Goal: Task Accomplishment & Management: Manage account settings

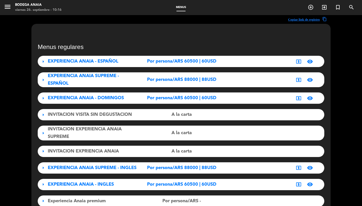
click at [215, 62] on span "Por persona/ARS 60500 | 60USD" at bounding box center [181, 61] width 69 height 7
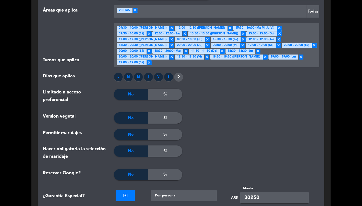
scroll to position [490, 0]
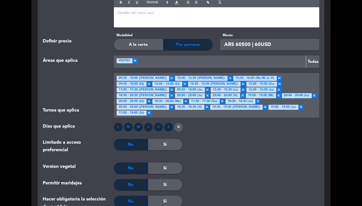
click at [260, 45] on input "ARS 60500 | 60USD" at bounding box center [269, 44] width 99 height 11
type input "ARS 60500 | 45USD"
click at [243, 132] on div "Días que aplica L M M J V S D" at bounding box center [181, 131] width 284 height 16
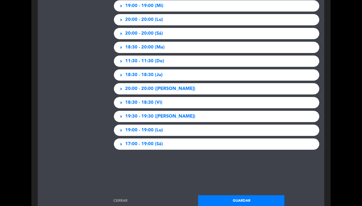
scroll to position [1078, 0]
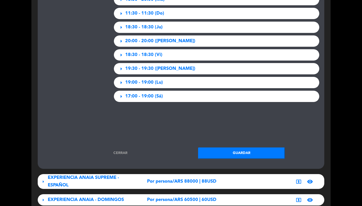
click at [237, 148] on button "Guardar" at bounding box center [241, 153] width 87 height 11
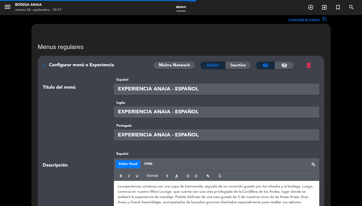
scroll to position [0, 0]
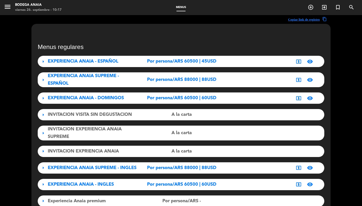
click at [87, 96] on span "EXPERIENCIA ANAIA - DOMINGOS" at bounding box center [86, 98] width 76 height 5
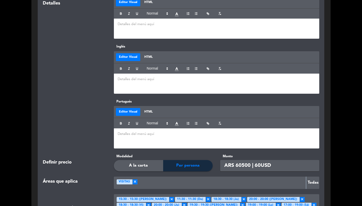
scroll to position [375, 0]
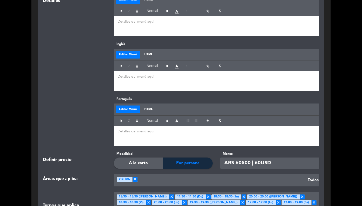
click at [260, 162] on input "ARS 60500 | 60USD" at bounding box center [269, 163] width 99 height 11
type input "ARS 60500 | 45USD"
click at [90, 98] on div at bounding box center [74, 122] width 71 height 50
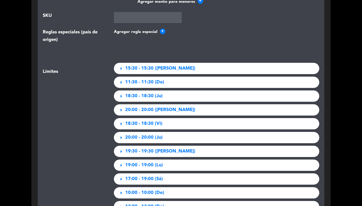
scroll to position [849, 0]
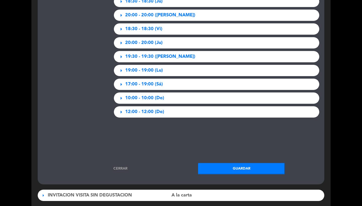
click at [231, 165] on button "Guardar" at bounding box center [241, 168] width 87 height 11
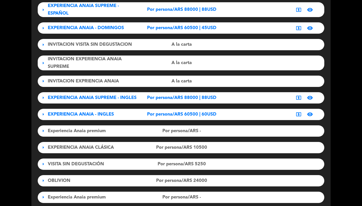
scroll to position [71, 0]
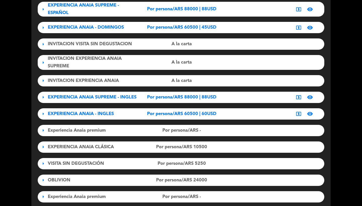
click at [87, 115] on span "EXPERIENCIA ANAIA - INGLES" at bounding box center [81, 114] width 66 height 5
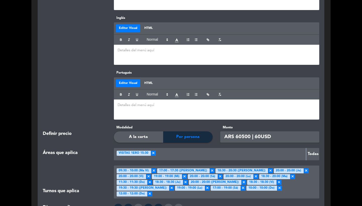
scroll to position [519, 0]
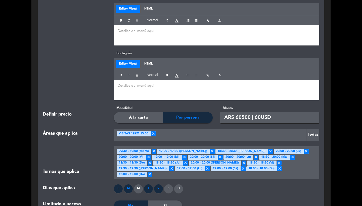
click at [260, 117] on input "ARS 60500 | 60USD" at bounding box center [269, 117] width 99 height 11
type input "ARS 60500 | 45USD"
click at [93, 87] on div at bounding box center [74, 76] width 71 height 50
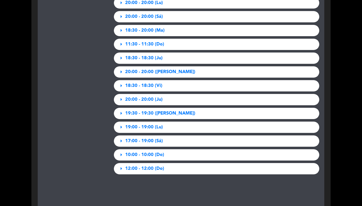
scroll to position [1230, 0]
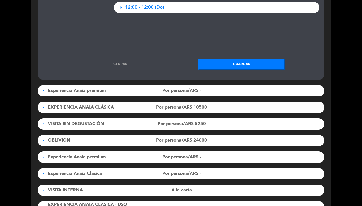
click at [240, 59] on button "Guardar" at bounding box center [241, 64] width 87 height 11
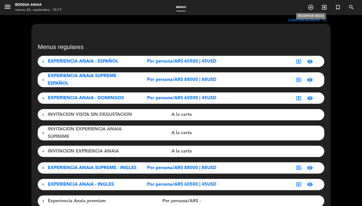
scroll to position [0, 0]
click at [76, 87] on div "arrow_right EXPERIENCIA ANAIA - ESPAÑOL Por persona/ARS 60500 | 45USD local_atm…" at bounding box center [181, 209] width 287 height 307
click at [77, 78] on span "EXPERIENCIA ANAIA SUPREME - ESPAÑOL" at bounding box center [83, 80] width 71 height 12
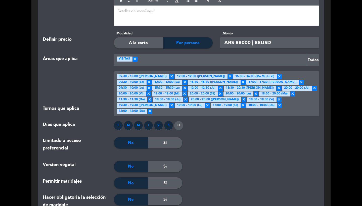
scroll to position [496, 0]
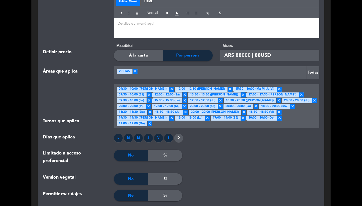
click at [260, 54] on input "ARS 88000 | 88USD" at bounding box center [269, 55] width 99 height 11
type input "ARS 88000 | 70USD"
click at [213, 154] on div at bounding box center [216, 159] width 69 height 18
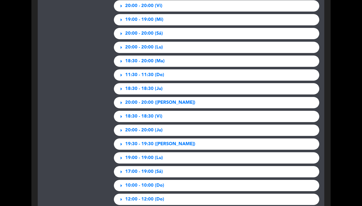
scroll to position [1115, 0]
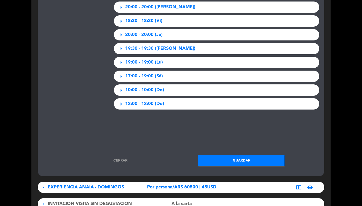
click at [219, 155] on button "Guardar" at bounding box center [241, 160] width 87 height 11
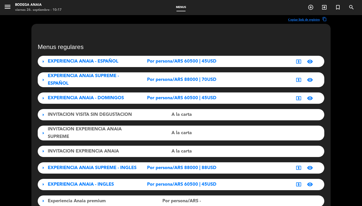
scroll to position [0, 0]
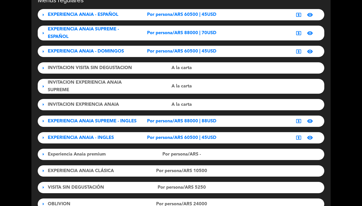
click at [101, 122] on span "EXPERIENCIA ANAIA SUPREME - INGLES" at bounding box center [92, 121] width 89 height 5
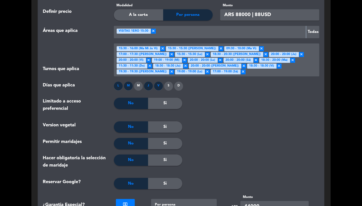
scroll to position [558, 0]
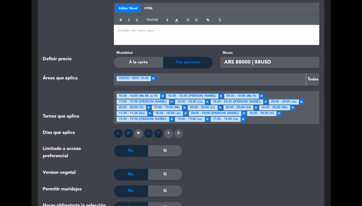
click at [260, 57] on input "ARS 88000 | 88USD" at bounding box center [269, 62] width 99 height 11
type input "ARS 88000 | 70USD"
click at [249, 169] on div at bounding box center [216, 174] width 69 height 11
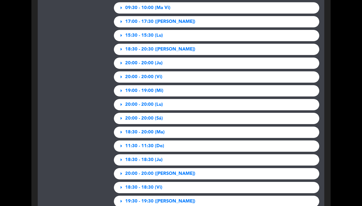
scroll to position [1054, 0]
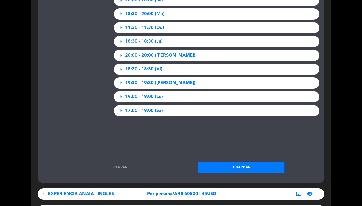
click at [245, 162] on button "Guardar" at bounding box center [241, 167] width 87 height 11
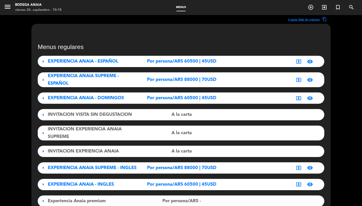
scroll to position [0, 0]
click at [68, 64] on span "EXPERIENCIA ANAIA - ESPAÑOL" at bounding box center [83, 61] width 71 height 5
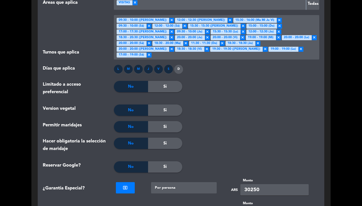
scroll to position [477, 0]
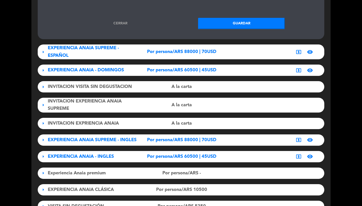
click at [126, 21] on link "Cerrar" at bounding box center [120, 24] width 87 height 6
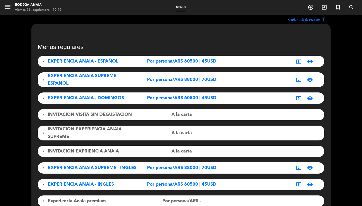
scroll to position [0, 0]
click at [5, 5] on icon "menu" at bounding box center [8, 7] width 8 height 8
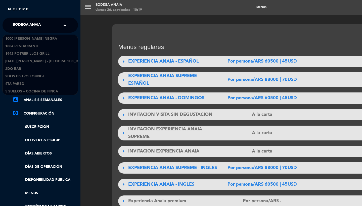
click at [35, 29] on span "Bodega Anaia" at bounding box center [27, 25] width 28 height 11
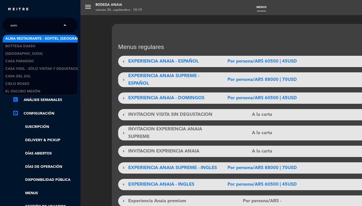
type input "somm"
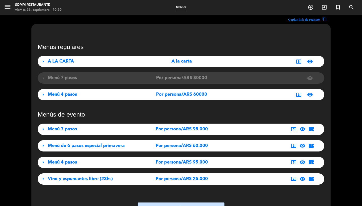
click at [69, 163] on span "Menú 4 pasos" at bounding box center [62, 162] width 29 height 5
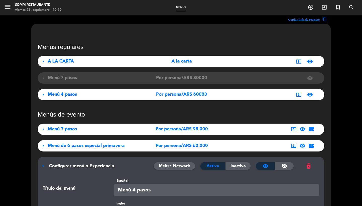
click at [68, 168] on span "Configurar menú o Experiencia" at bounding box center [81, 166] width 65 height 5
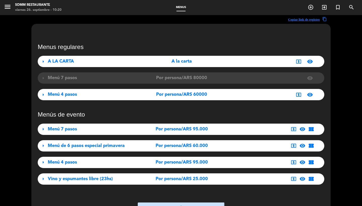
click at [9, 8] on icon "menu" at bounding box center [8, 7] width 8 height 8
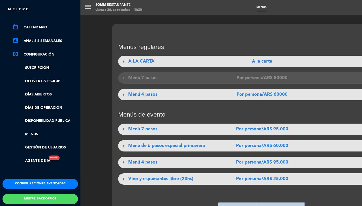
click at [33, 182] on button "Configuraciones avanzadas" at bounding box center [40, 184] width 75 height 10
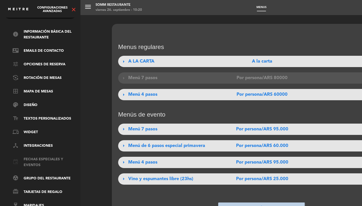
click at [34, 159] on link "event Fechas especiales y eventos" at bounding box center [45, 163] width 65 height 12
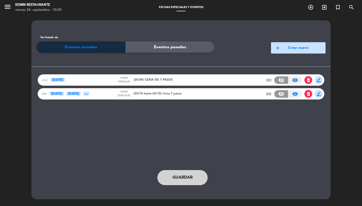
click at [146, 85] on div "n7hn7 [DATE] Horas especiales (26/09) CENA DE 7 PASOS insert_link visibility_of…" at bounding box center [181, 79] width 287 height 11
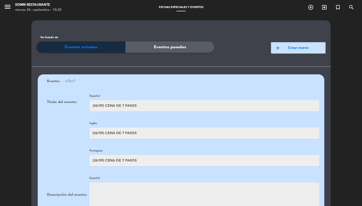
click at [126, 105] on input "(26/09) CENA DE 7 PASOS" at bounding box center [205, 105] width 230 height 11
click at [123, 105] on input "(26/09) CENA DE 7 PASOS" at bounding box center [205, 105] width 230 height 11
type input "(26/09) CENA DE 4 PASOS"
click at [123, 134] on input "(26/09) CENA DE 7 PASOS" at bounding box center [205, 133] width 230 height 11
type input "(26/09) CENA DE 4 PASOS"
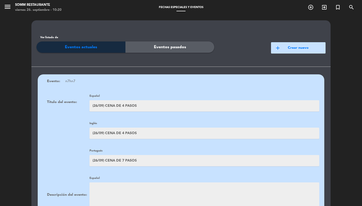
click at [124, 157] on input "(26/09) CENA DE 7 PASOS" at bounding box center [205, 160] width 230 height 11
type input "(26/09) CENA DE 4 PASOS"
click at [66, 148] on div "Portugués (26/09) CENA DE 4 PASOS" at bounding box center [183, 157] width 272 height 19
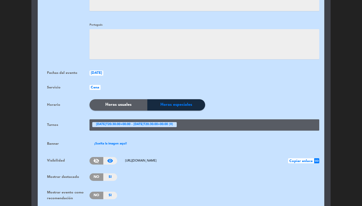
scroll to position [366, 0]
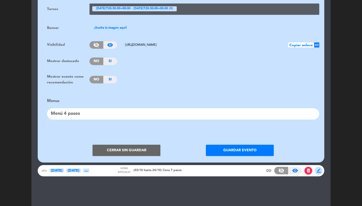
click at [224, 145] on button "Guardar evento" at bounding box center [240, 150] width 68 height 11
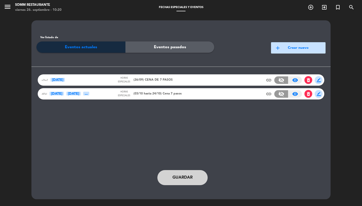
click at [175, 179] on span "Guardar" at bounding box center [182, 177] width 20 height 7
click at [142, 81] on span "(26/09) CENA DE 4 PASOS" at bounding box center [153, 80] width 39 height 5
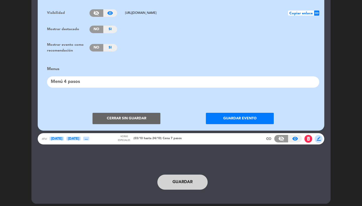
scroll to position [397, 0]
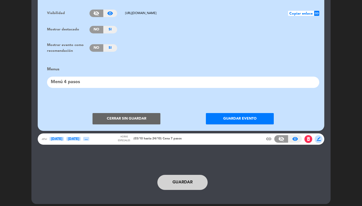
click at [115, 115] on button "Cerrar sin guardar" at bounding box center [127, 118] width 68 height 11
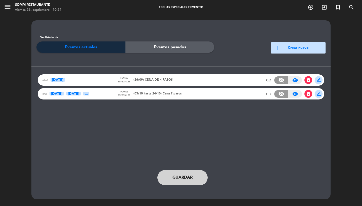
click at [12, 9] on span "menu" at bounding box center [9, 8] width 11 height 12
click at [10, 8] on icon "menu" at bounding box center [8, 7] width 8 height 8
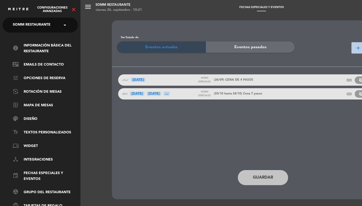
scroll to position [-5, 0]
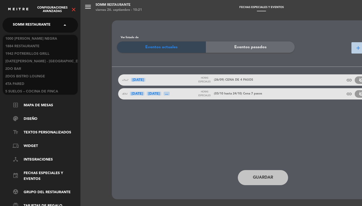
click at [31, 27] on span "SOMM Restaurante" at bounding box center [32, 25] width 38 height 11
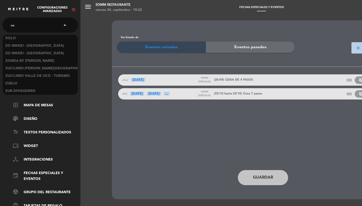
scroll to position [0, 0]
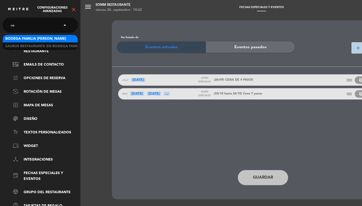
type input "o"
type input "pebeta"
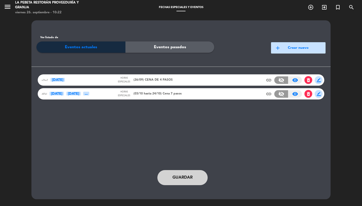
drag, startPoint x: 66, startPoint y: 17, endPoint x: 6, endPoint y: 7, distance: 61.2
click at [6, 7] on icon "menu" at bounding box center [8, 7] width 8 height 8
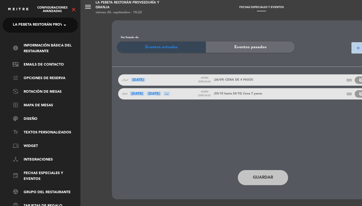
click at [75, 10] on icon "close" at bounding box center [74, 10] width 6 height 6
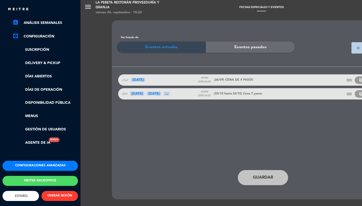
scroll to position [79, 0]
click at [31, 161] on button "Configuraciones avanzadas" at bounding box center [40, 166] width 75 height 10
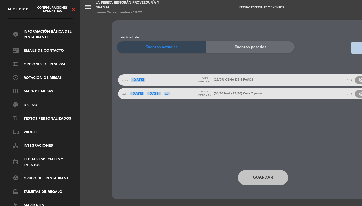
scroll to position [17, 0]
click at [74, 11] on icon "close" at bounding box center [74, 10] width 6 height 6
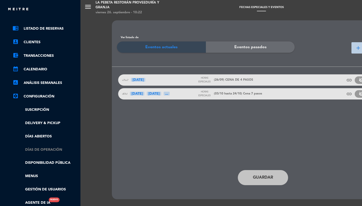
click at [33, 150] on link "Días de Operación" at bounding box center [45, 150] width 65 height 6
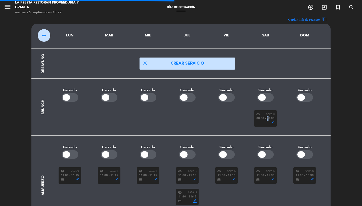
click at [267, 118] on span "10:00" at bounding box center [271, 118] width 8 height 5
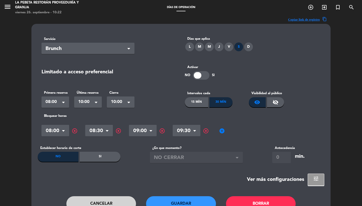
click at [219, 132] on span "add_circle" at bounding box center [222, 131] width 6 height 6
click at [222, 132] on input "text" at bounding box center [230, 131] width 28 height 9
click at [249, 132] on span "highlight_off" at bounding box center [250, 131] width 6 height 6
click at [190, 203] on button "Guardar" at bounding box center [181, 203] width 70 height 15
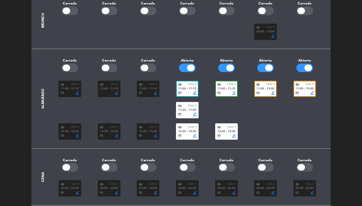
scroll to position [99, 0]
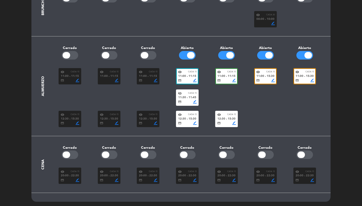
click at [190, 119] on span "15:30" at bounding box center [193, 119] width 8 height 5
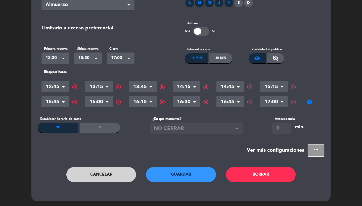
scroll to position [0, 0]
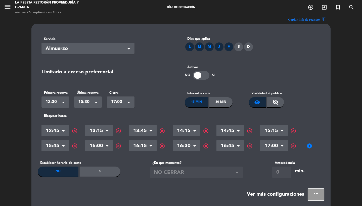
click at [54, 105] on span "12:30" at bounding box center [54, 102] width 16 height 7
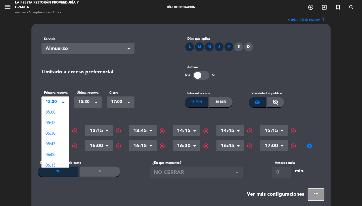
scroll to position [317, 0]
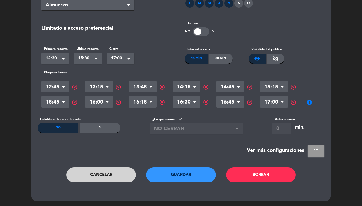
click at [88, 183] on div "Cancelar Guardar Borrar" at bounding box center [181, 179] width 287 height 25
click at [92, 176] on button "Cancelar" at bounding box center [101, 175] width 70 height 15
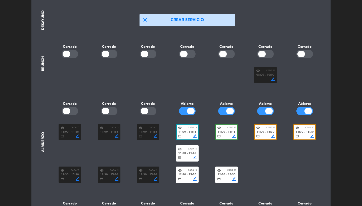
click at [269, 131] on span "15:30" at bounding box center [271, 132] width 8 height 5
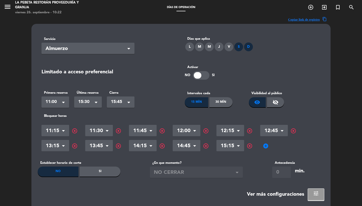
scroll to position [36, 0]
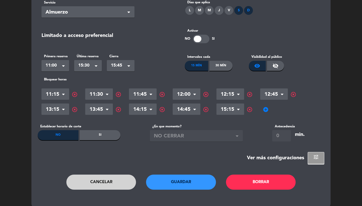
click at [265, 106] on div "Hora × 11:15 × highlight_off Hora × 11:30 × highlight_off Hora × 11:45 × highli…" at bounding box center [180, 102] width 279 height 30
click at [265, 109] on span "add_circle" at bounding box center [266, 110] width 6 height 6
click at [270, 110] on input "text" at bounding box center [274, 110] width 28 height 9
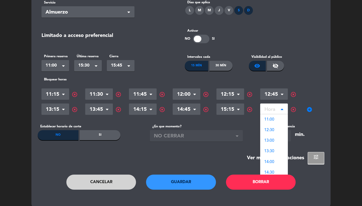
click at [293, 110] on span "highlight_off" at bounding box center [293, 110] width 6 height 6
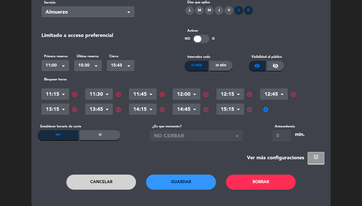
click at [206, 94] on span "highlight_off" at bounding box center [206, 95] width 6 height 6
click at [221, 111] on span "add_circle" at bounding box center [222, 110] width 6 height 6
click at [228, 111] on input "text" at bounding box center [230, 110] width 28 height 9
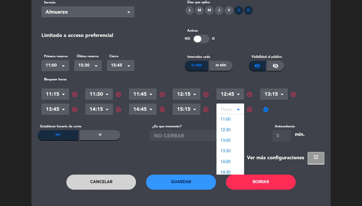
click at [249, 108] on span "highlight_off" at bounding box center [250, 110] width 6 height 6
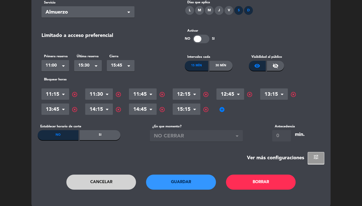
click at [195, 173] on div "Servicio Seleccionar × Almuerzo × Días que aplica L M M J V S D Limitado a acce…" at bounding box center [180, 97] width 299 height 221
click at [195, 178] on button "Guardar" at bounding box center [181, 182] width 70 height 15
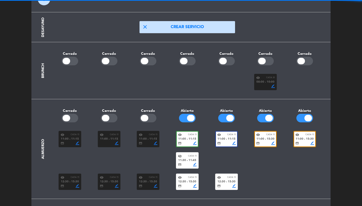
click at [261, 143] on div "credit_card border_color" at bounding box center [265, 144] width 19 height 4
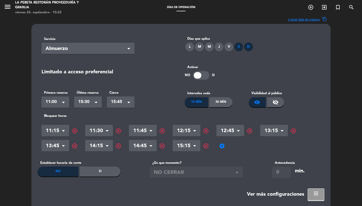
click at [224, 148] on span "add_circle" at bounding box center [222, 146] width 6 height 6
click at [220, 145] on input "text" at bounding box center [230, 146] width 28 height 9
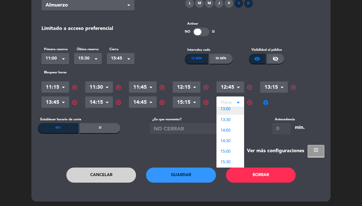
scroll to position [35, 0]
click at [250, 102] on span "highlight_off" at bounding box center [250, 103] width 6 height 6
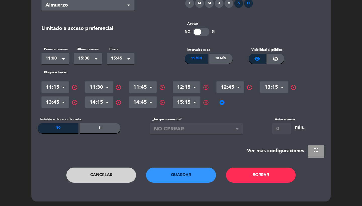
click at [180, 172] on button "Guardar" at bounding box center [181, 175] width 70 height 15
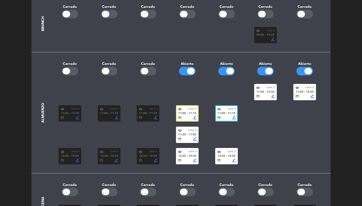
scroll to position [92, 0]
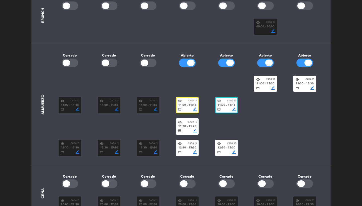
click at [188, 150] on div "credit_card border_color" at bounding box center [187, 152] width 19 height 4
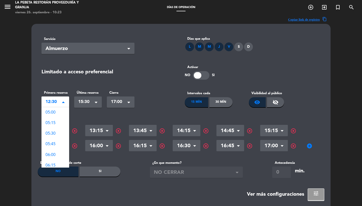
click at [59, 105] on span "12:30" at bounding box center [54, 102] width 16 height 7
click at [53, 120] on span "12:00" at bounding box center [51, 121] width 10 height 4
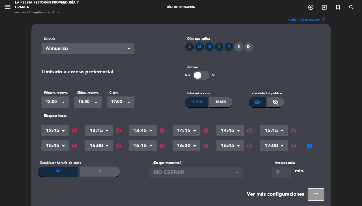
click at [308, 145] on span "add_circle" at bounding box center [309, 146] width 6 height 6
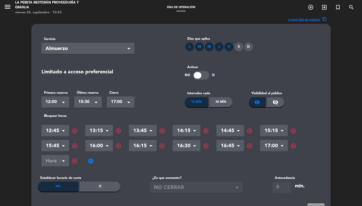
click at [51, 162] on input "text" at bounding box center [55, 161] width 28 height 9
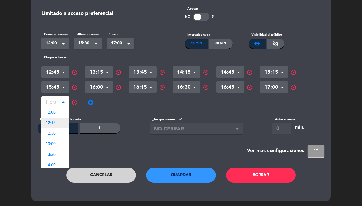
scroll to position [58, 0]
click at [55, 123] on span "12:15" at bounding box center [51, 123] width 10 height 4
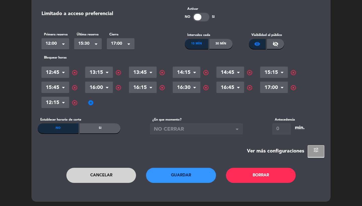
click at [89, 105] on span "add_circle" at bounding box center [91, 103] width 6 height 6
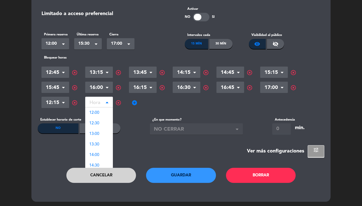
click at [91, 105] on input "text" at bounding box center [99, 103] width 28 height 9
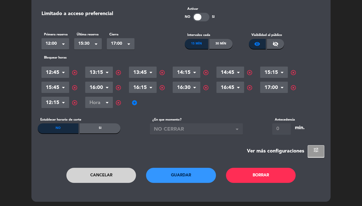
click at [120, 102] on span "highlight_off" at bounding box center [118, 103] width 6 height 6
click at [183, 174] on button "Guardar" at bounding box center [181, 175] width 70 height 15
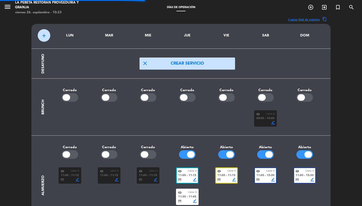
scroll to position [0, 0]
click at [6, 8] on icon "menu" at bounding box center [8, 7] width 8 height 8
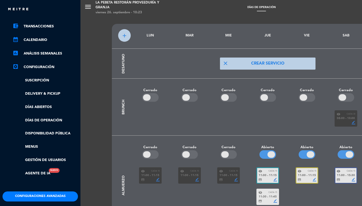
scroll to position [53, 0]
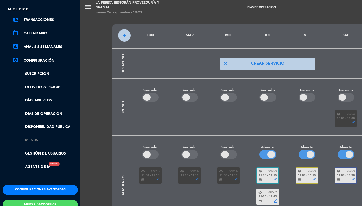
click at [29, 138] on link "Menus" at bounding box center [45, 141] width 65 height 6
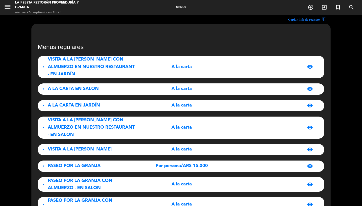
click at [78, 86] on span "A LA CARTA EN SALON" at bounding box center [73, 88] width 51 height 5
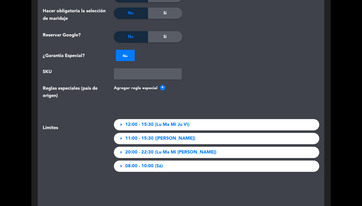
scroll to position [706, 0]
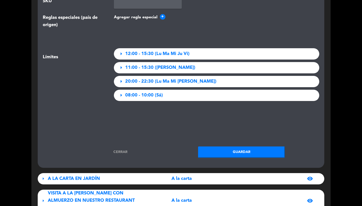
click at [143, 48] on div "arrow_right 12:00 - 15:30 ([PERSON_NAME])" at bounding box center [217, 53] width 206 height 11
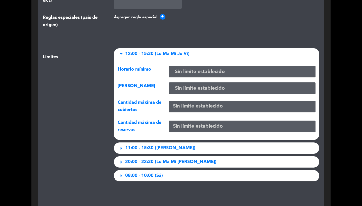
click at [143, 48] on div "arrow_drop_down 12:00 - 15:30 ([PERSON_NAME])" at bounding box center [217, 53] width 206 height 11
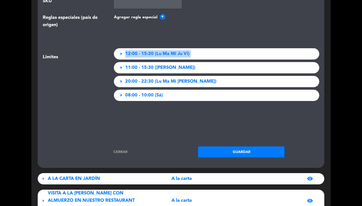
click at [143, 48] on div "arrow_right 12:00 - 15:30 ([PERSON_NAME])" at bounding box center [217, 53] width 206 height 11
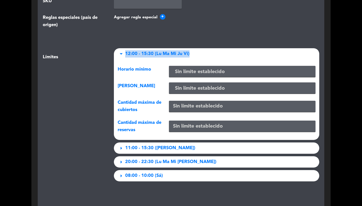
click at [143, 48] on div "arrow_drop_down 12:00 - 15:30 ([PERSON_NAME])" at bounding box center [217, 53] width 206 height 11
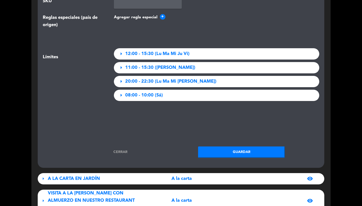
click at [126, 149] on link "Cerrar" at bounding box center [120, 152] width 87 height 6
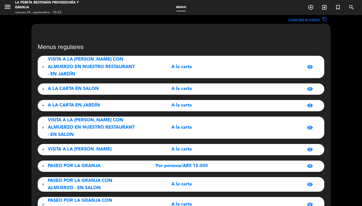
scroll to position [0, 0]
click at [79, 86] on span "A LA CARTA EN SALON" at bounding box center [73, 88] width 51 height 5
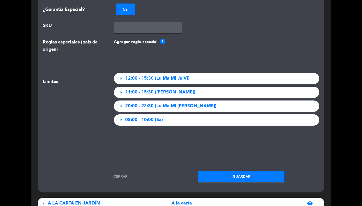
scroll to position [701, 0]
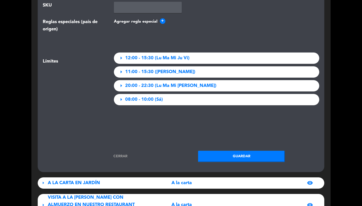
click at [163, 82] on span "20:00 - 22:30 (Lu Ma Mi [PERSON_NAME])" at bounding box center [170, 85] width 91 height 7
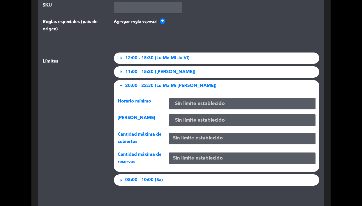
click at [163, 82] on span "20:00 - 22:30 (Lu Ma Mi [PERSON_NAME])" at bounding box center [170, 85] width 91 height 7
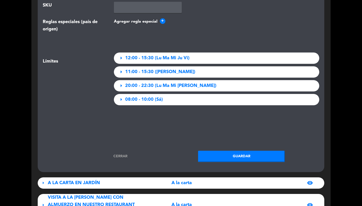
click at [158, 55] on span "12:00 - 15:30 (Lu Ma Mi Ju Vi)" at bounding box center [157, 58] width 64 height 7
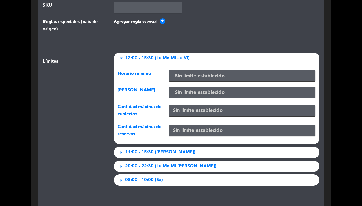
click at [158, 55] on span "12:00 - 15:30 (Lu Ma Mi Ju Vi)" at bounding box center [157, 58] width 64 height 7
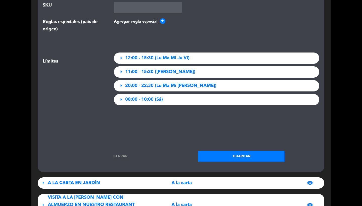
click at [124, 154] on link "Cerrar" at bounding box center [120, 157] width 87 height 6
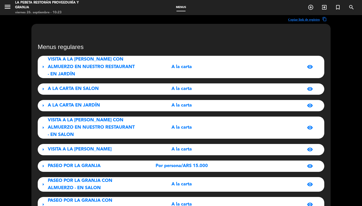
scroll to position [0, 0]
click at [111, 102] on div "A LA CARTA EN JARDÍN" at bounding box center [92, 105] width 89 height 7
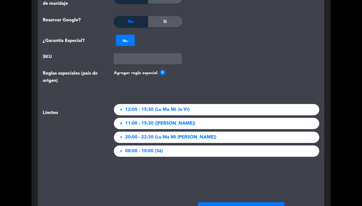
scroll to position [677, 0]
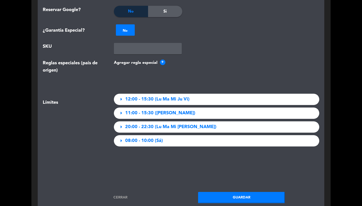
click at [132, 96] on span "12:00 - 15:30 (Lu Ma Mi Ju Vi)" at bounding box center [157, 99] width 64 height 7
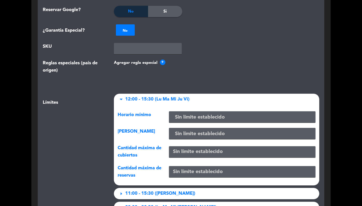
click at [132, 96] on span "12:00 - 15:30 (Lu Ma Mi Ju Vi)" at bounding box center [157, 99] width 64 height 7
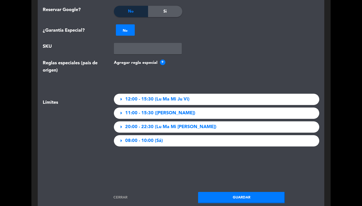
click at [121, 195] on link "Cerrar" at bounding box center [120, 198] width 87 height 6
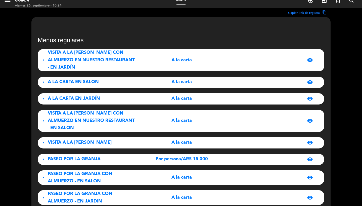
scroll to position [0, 0]
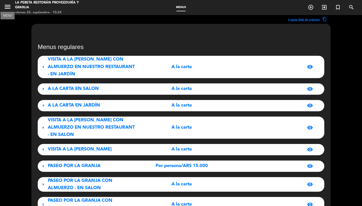
click at [6, 10] on icon "menu" at bounding box center [8, 7] width 8 height 8
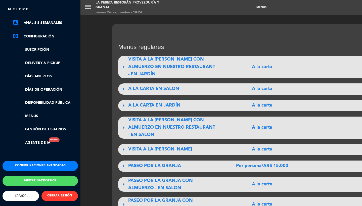
click at [29, 161] on button "Configuraciones avanzadas" at bounding box center [40, 166] width 75 height 10
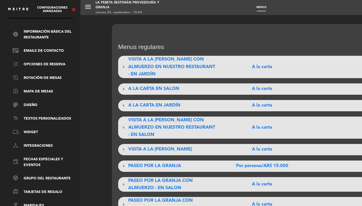
scroll to position [17, 0]
click at [34, 89] on link "border_all Mapa de mesas" at bounding box center [45, 92] width 65 height 6
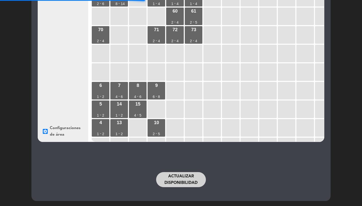
scroll to position [85, 0]
click at [180, 181] on button "Actualizar disponibilidad" at bounding box center [181, 179] width 50 height 15
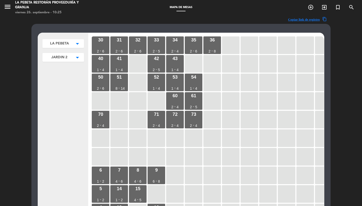
scroll to position [0, 0]
click at [9, 7] on icon "menu" at bounding box center [8, 7] width 8 height 8
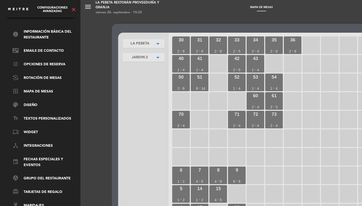
scroll to position [17, 0]
click at [39, 116] on link "text_fields Textos Personalizados" at bounding box center [45, 119] width 65 height 6
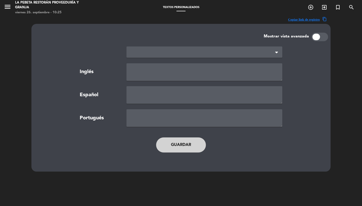
type textarea "TERMS AND CONDITIONS"
type textarea "TÉRMINOS Y CONDICIONES"
type textarea "TERMOS E CONDIÇÕES"
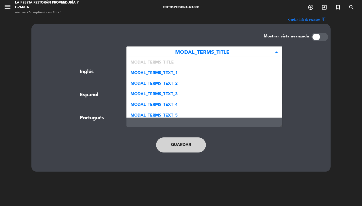
click at [150, 49] on span "MODAL_TERMS_TITLE" at bounding box center [202, 53] width 144 height 8
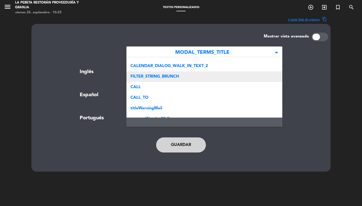
scroll to position [142, 0]
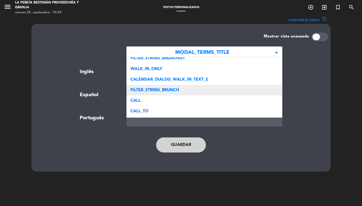
click at [155, 90] on span "FILTER_STRING_BRUNCH" at bounding box center [154, 90] width 49 height 4
type textarea "Curso"
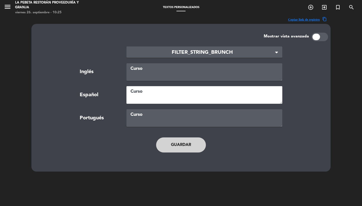
click at [165, 96] on textarea "Curso" at bounding box center [204, 95] width 156 height 18
click at [134, 94] on textarea "brunch" at bounding box center [204, 95] width 156 height 18
type textarea "Brunch"
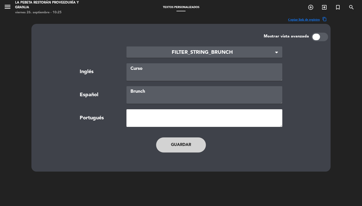
paste textarea "Brunch"
type textarea "Brunch"
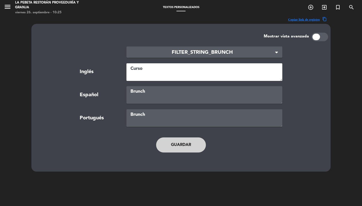
click at [144, 72] on textarea "Curso" at bounding box center [204, 72] width 156 height 18
paste textarea "Brunch"
type textarea "Brunch"
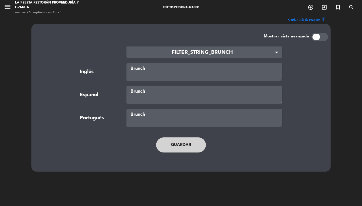
click at [169, 139] on button "Guardar" at bounding box center [181, 145] width 50 height 15
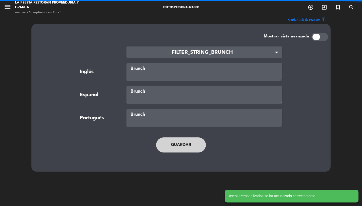
click at [189, 52] on span "FILTER_STRING_BRUNCH" at bounding box center [202, 53] width 144 height 8
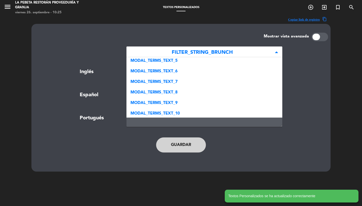
scroll to position [48, 0]
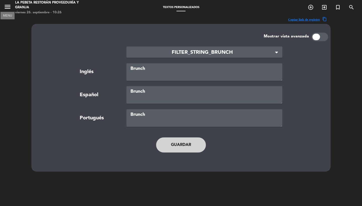
click at [7, 4] on icon "menu" at bounding box center [8, 7] width 8 height 8
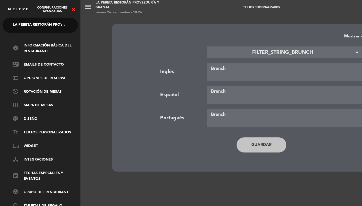
click at [27, 26] on span "LA PEBETA Restorán Proveeduría y Granja" at bounding box center [55, 25] width 84 height 11
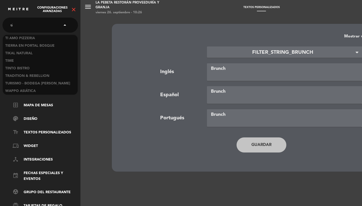
scroll to position [0, 0]
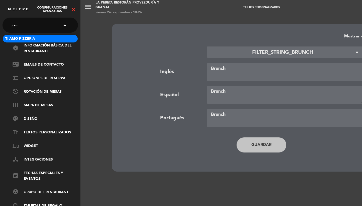
type input "ti amo"
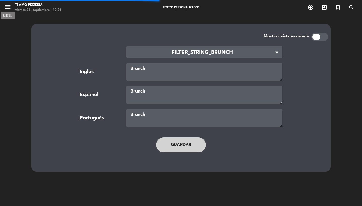
click at [5, 9] on icon "menu" at bounding box center [8, 7] width 8 height 8
type textarea "TERMS AND CONDITIONS"
type textarea "TÉRMINOS Y CONDICIONES"
type textarea "TERMOS E CONDIÇÕES"
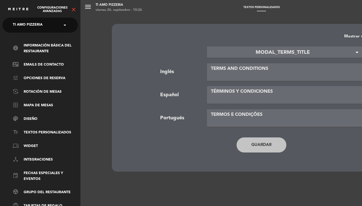
click at [78, 9] on div "Configuraciones avanzadas close" at bounding box center [40, 7] width 80 height 15
click at [74, 9] on icon "close" at bounding box center [74, 10] width 6 height 6
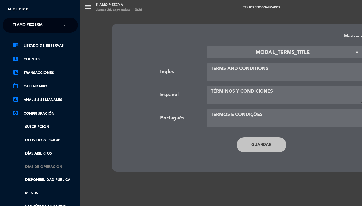
click at [43, 168] on link "Días de Operación" at bounding box center [45, 167] width 65 height 6
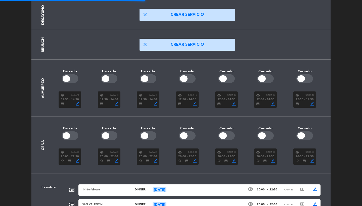
scroll to position [87, 0]
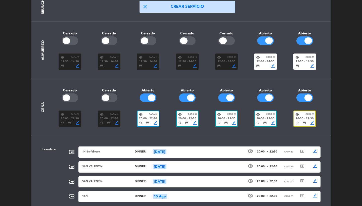
click at [302, 61] on span "12:30" at bounding box center [300, 62] width 8 height 5
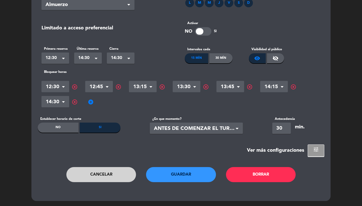
scroll to position [0, 0]
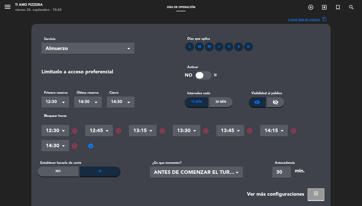
click at [92, 147] on span "add_circle" at bounding box center [91, 146] width 6 height 6
click at [105, 148] on input "text" at bounding box center [99, 146] width 28 height 9
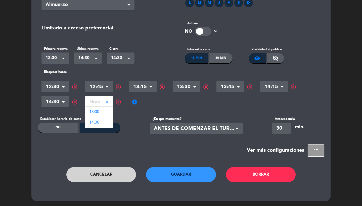
click at [98, 176] on button "Cancelar" at bounding box center [101, 174] width 70 height 15
